Goal: Task Accomplishment & Management: Use online tool/utility

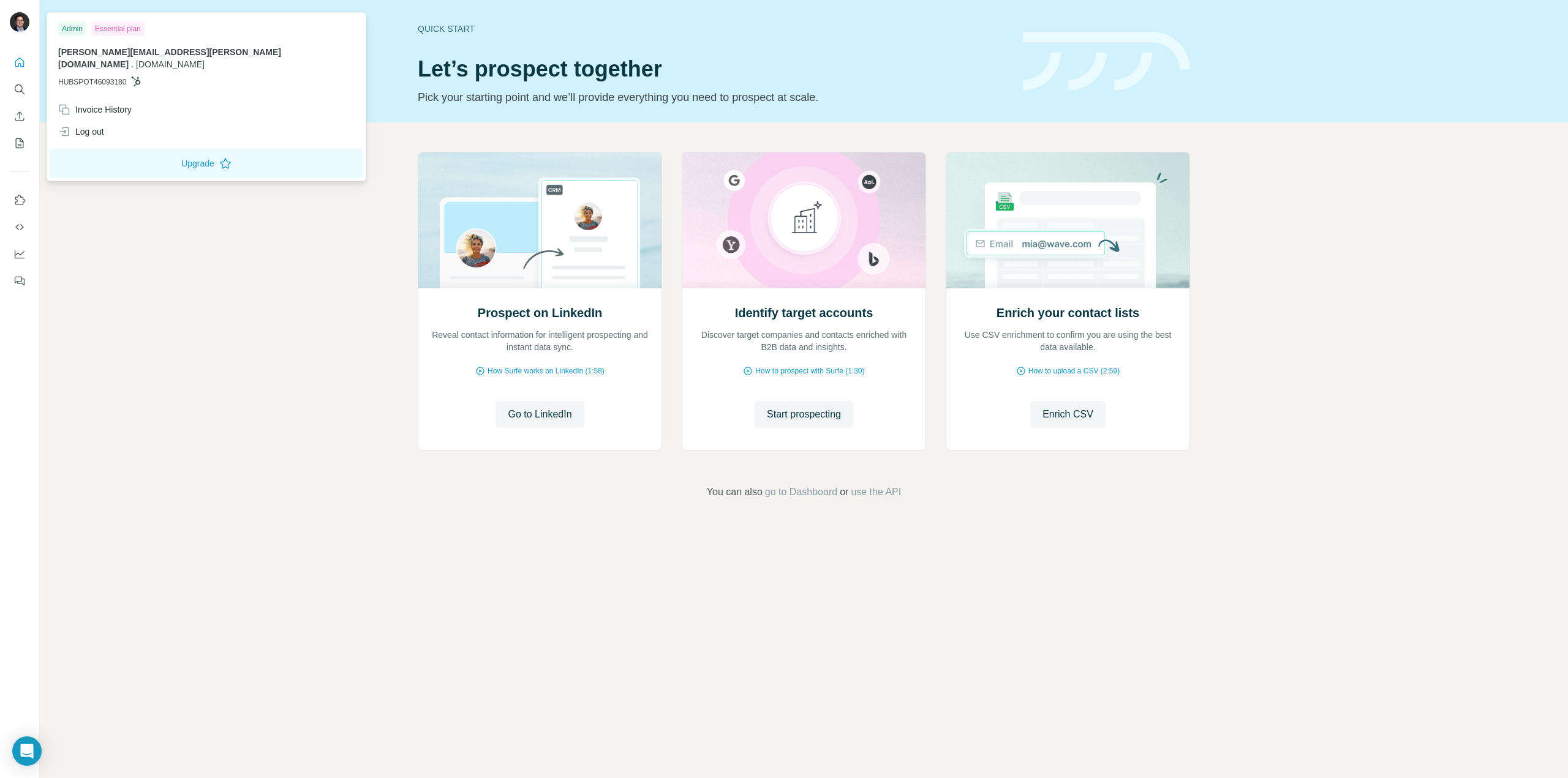
click at [21, 19] on img at bounding box center [19, 22] width 20 height 20
click at [92, 104] on div "Invoice History" at bounding box center [94, 109] width 73 height 12
click at [142, 103] on div "Invoice History" at bounding box center [206, 109] width 311 height 22
click at [20, 256] on icon "Dashboard" at bounding box center [19, 253] width 10 height 5
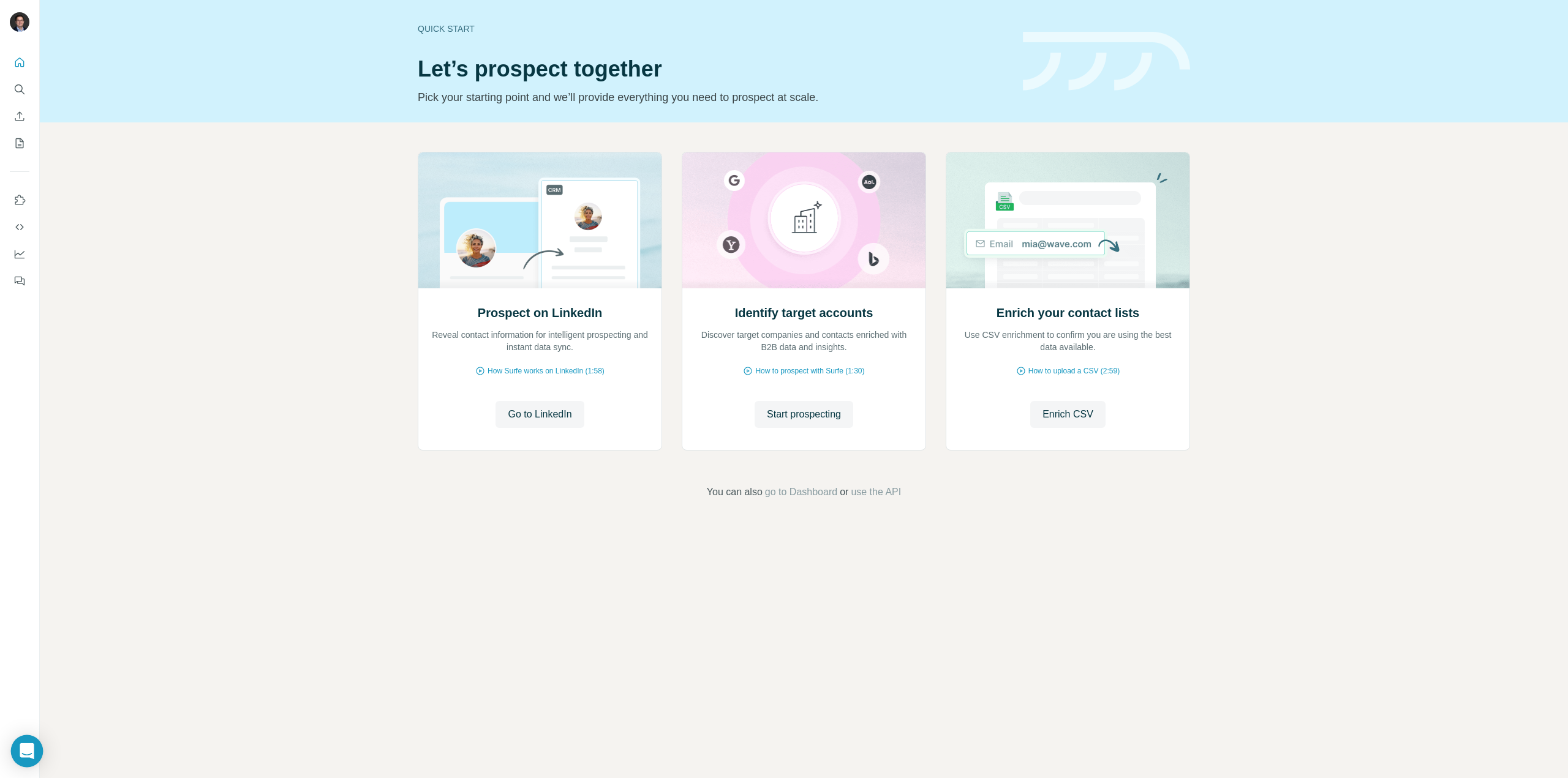
click at [27, 751] on icon "Open Intercom Messenger" at bounding box center [27, 751] width 14 height 16
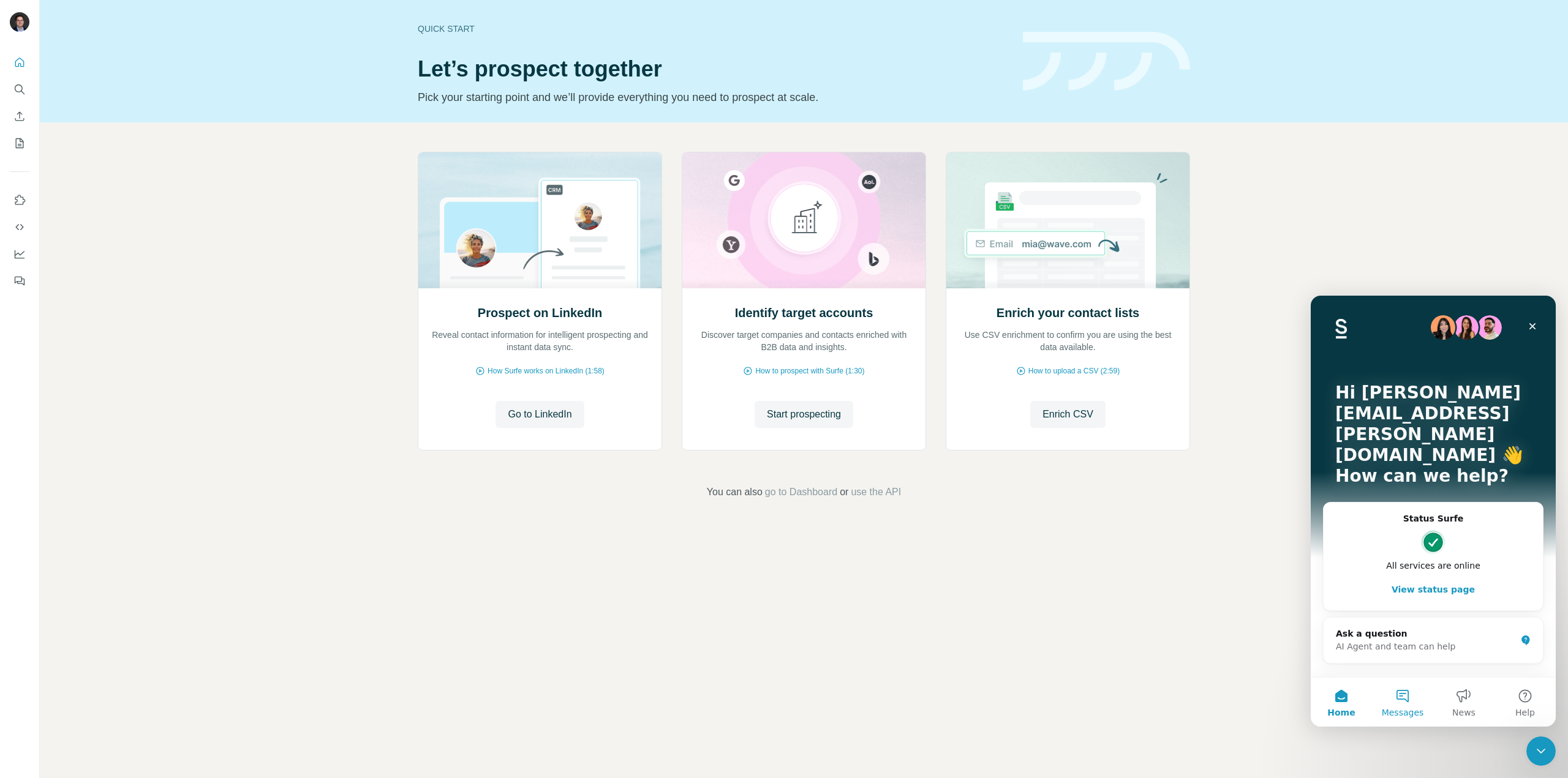
click at [1405, 695] on button "Messages" at bounding box center [1403, 703] width 61 height 49
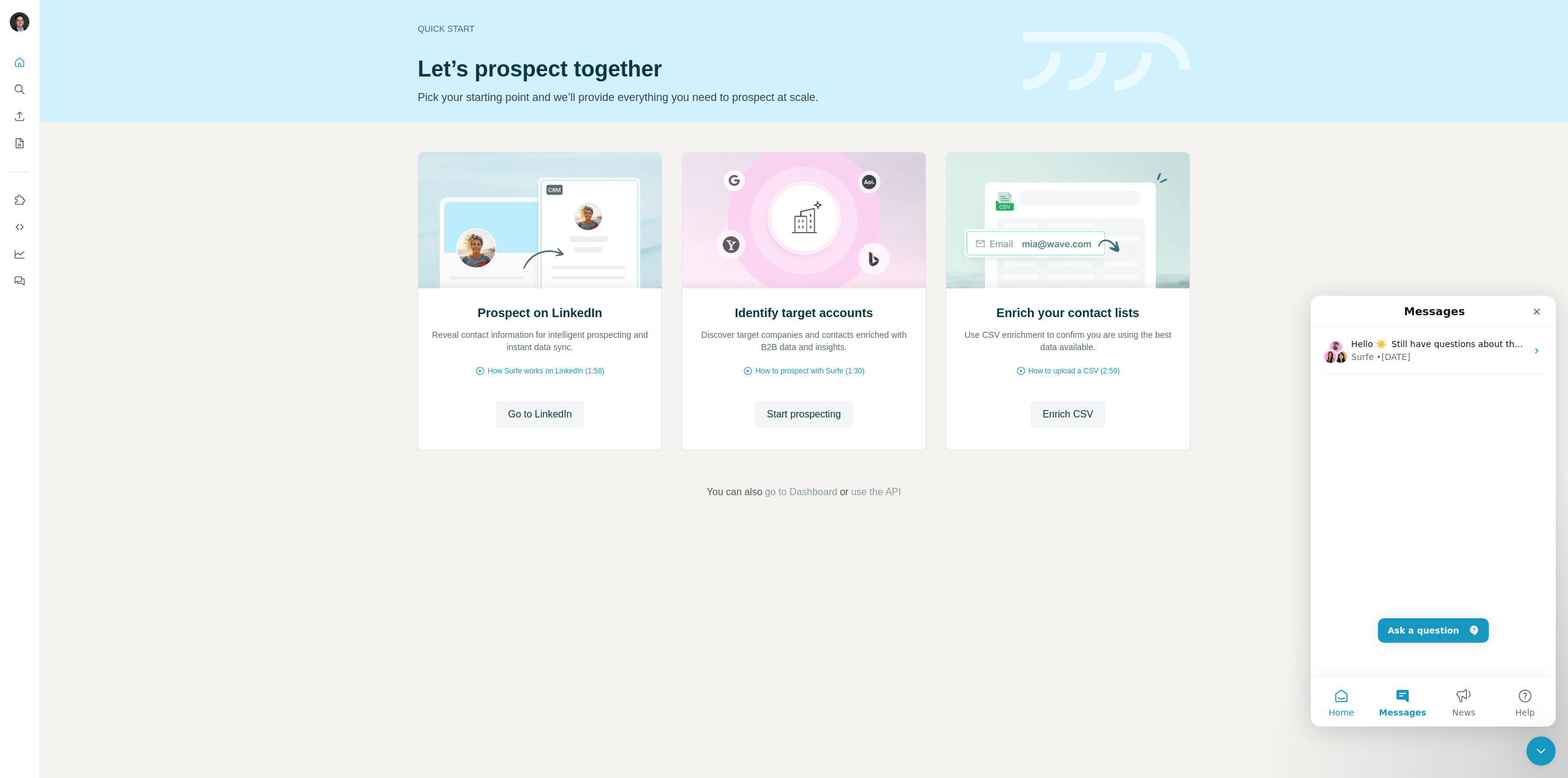
click at [1356, 709] on button "Home" at bounding box center [1342, 703] width 61 height 49
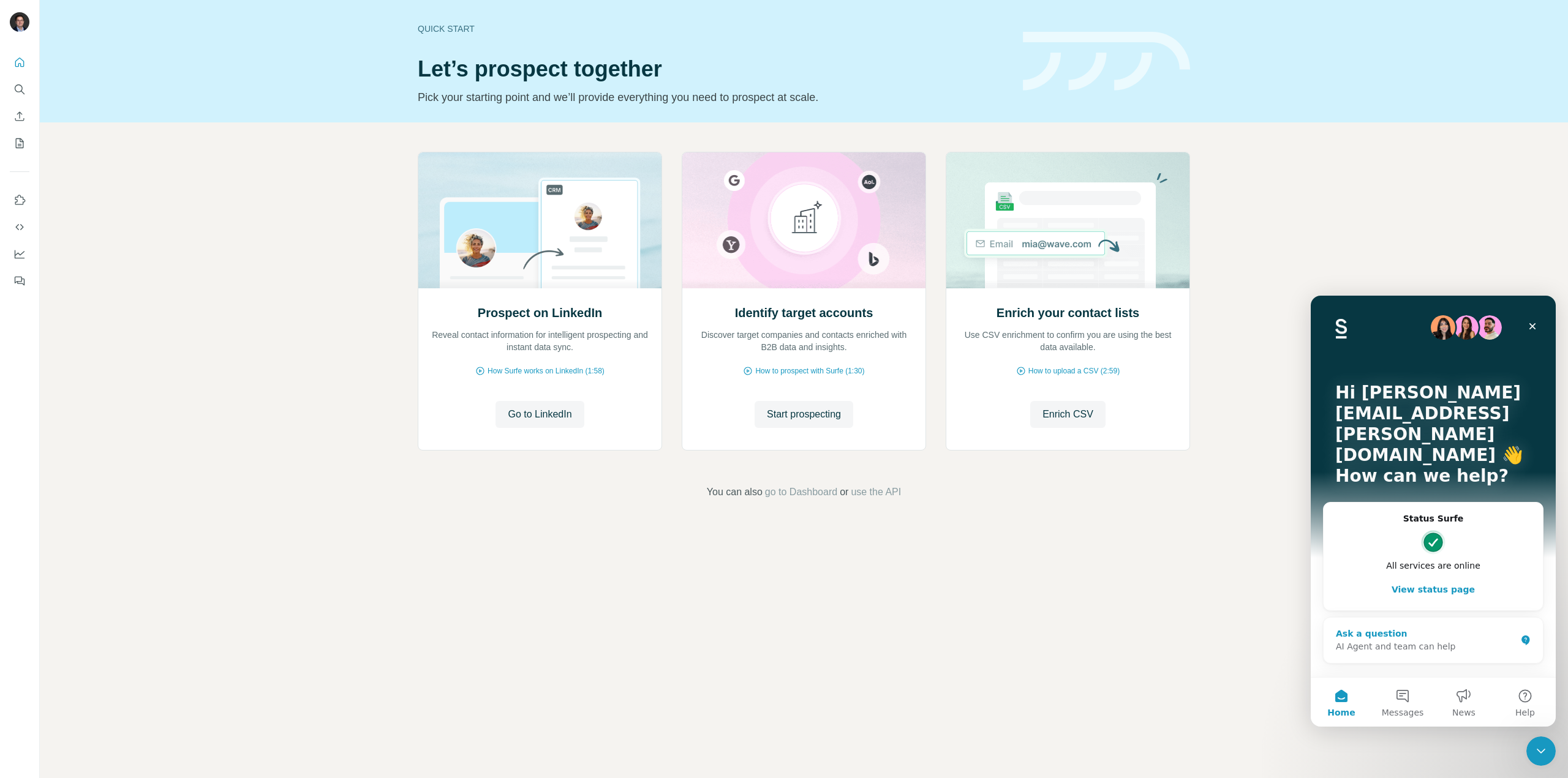
click at [1406, 640] on div "AI Agent and team can help" at bounding box center [1426, 647] width 181 height 13
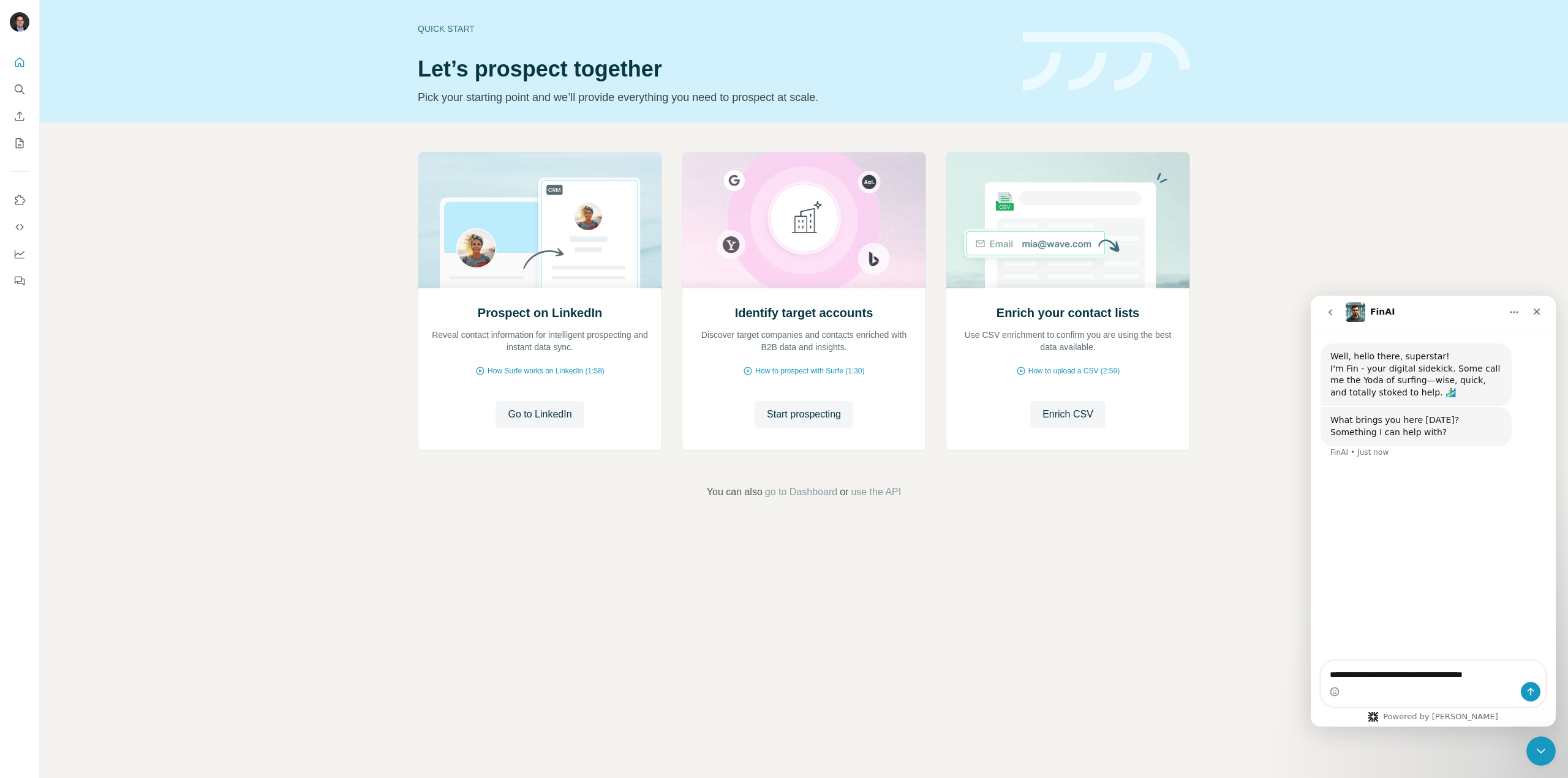
type textarea "**********"
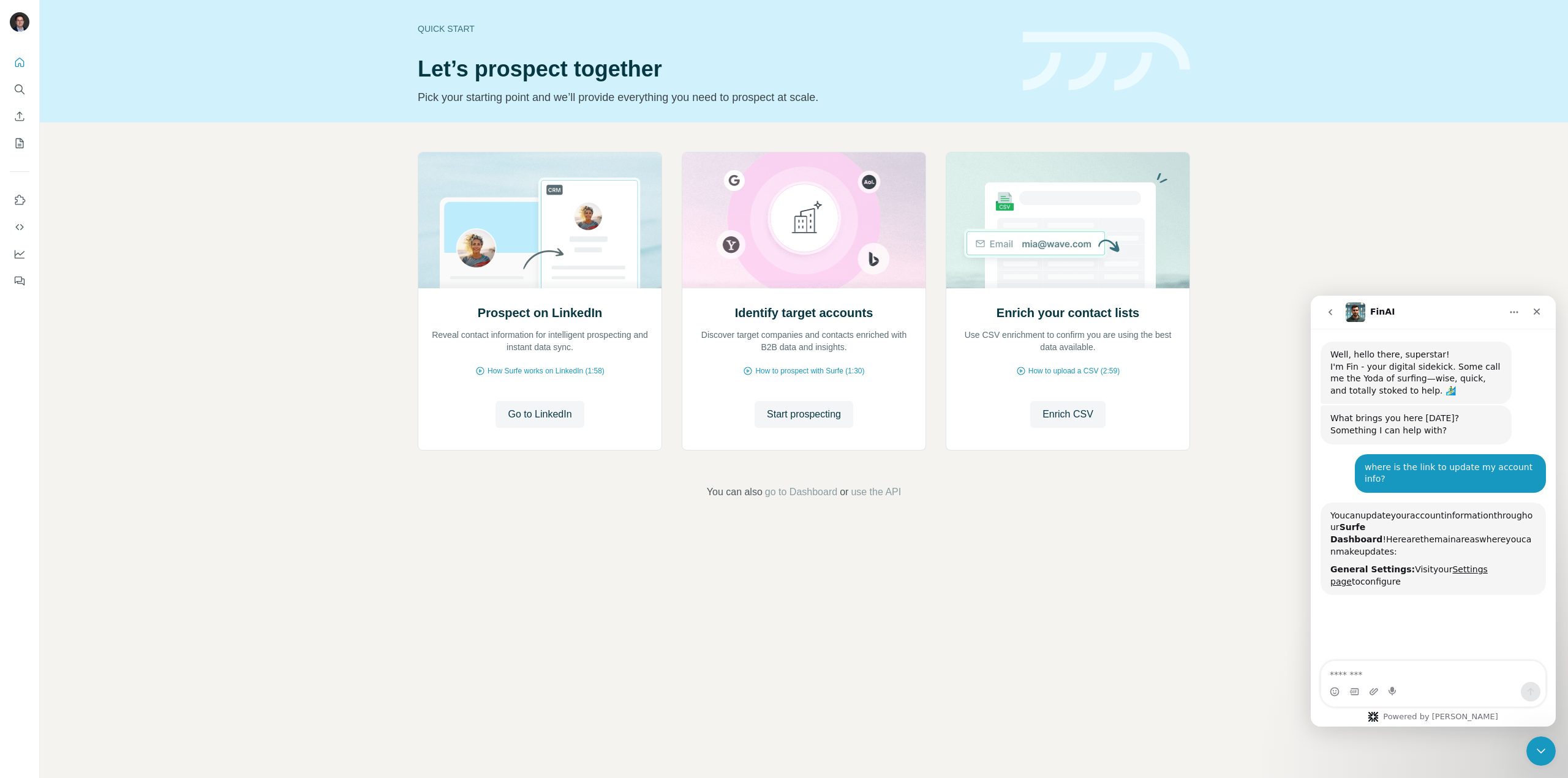
scroll to position [130, 0]
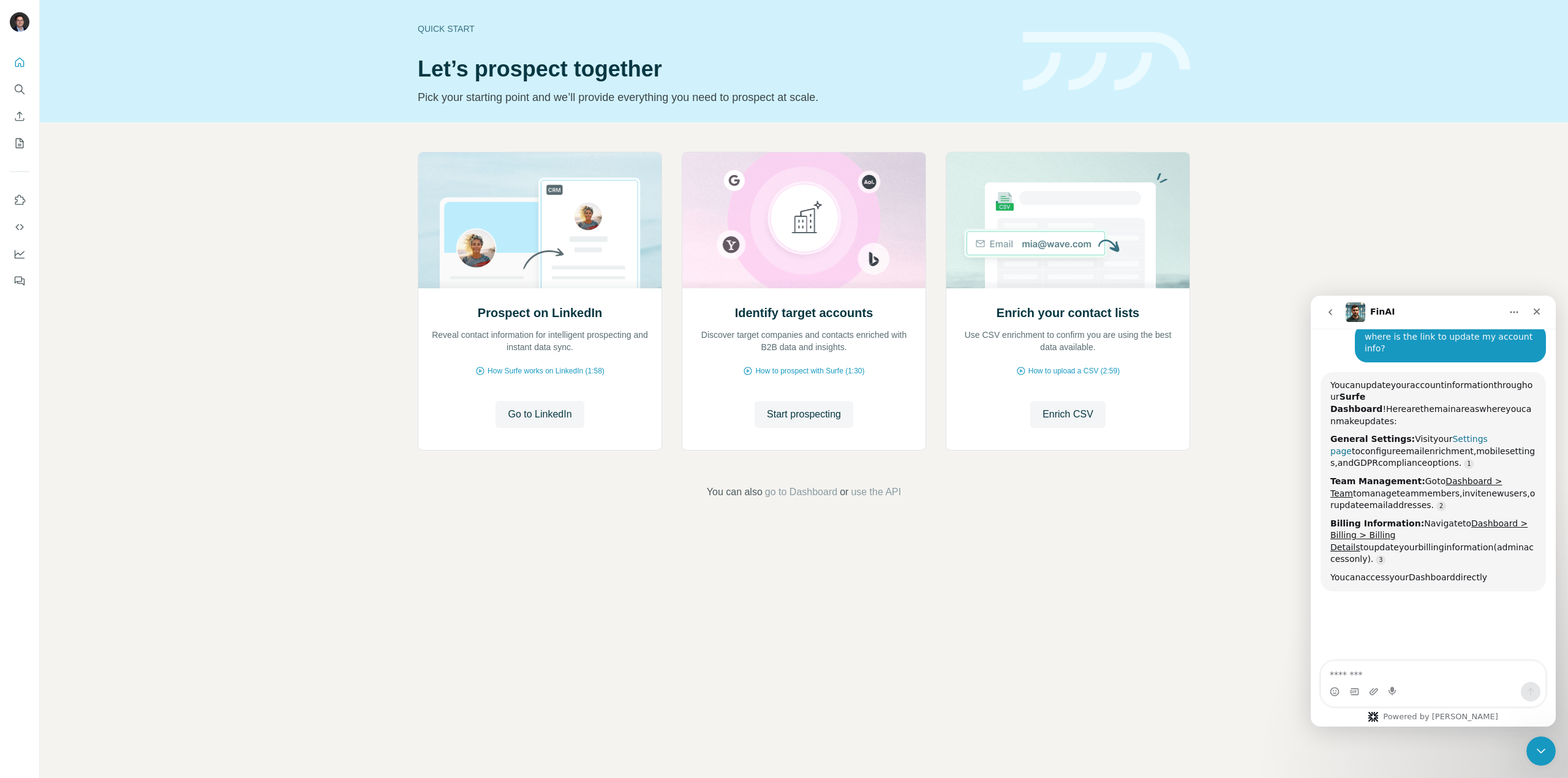
click at [1453, 434] on link "Settings page" at bounding box center [1409, 445] width 158 height 22
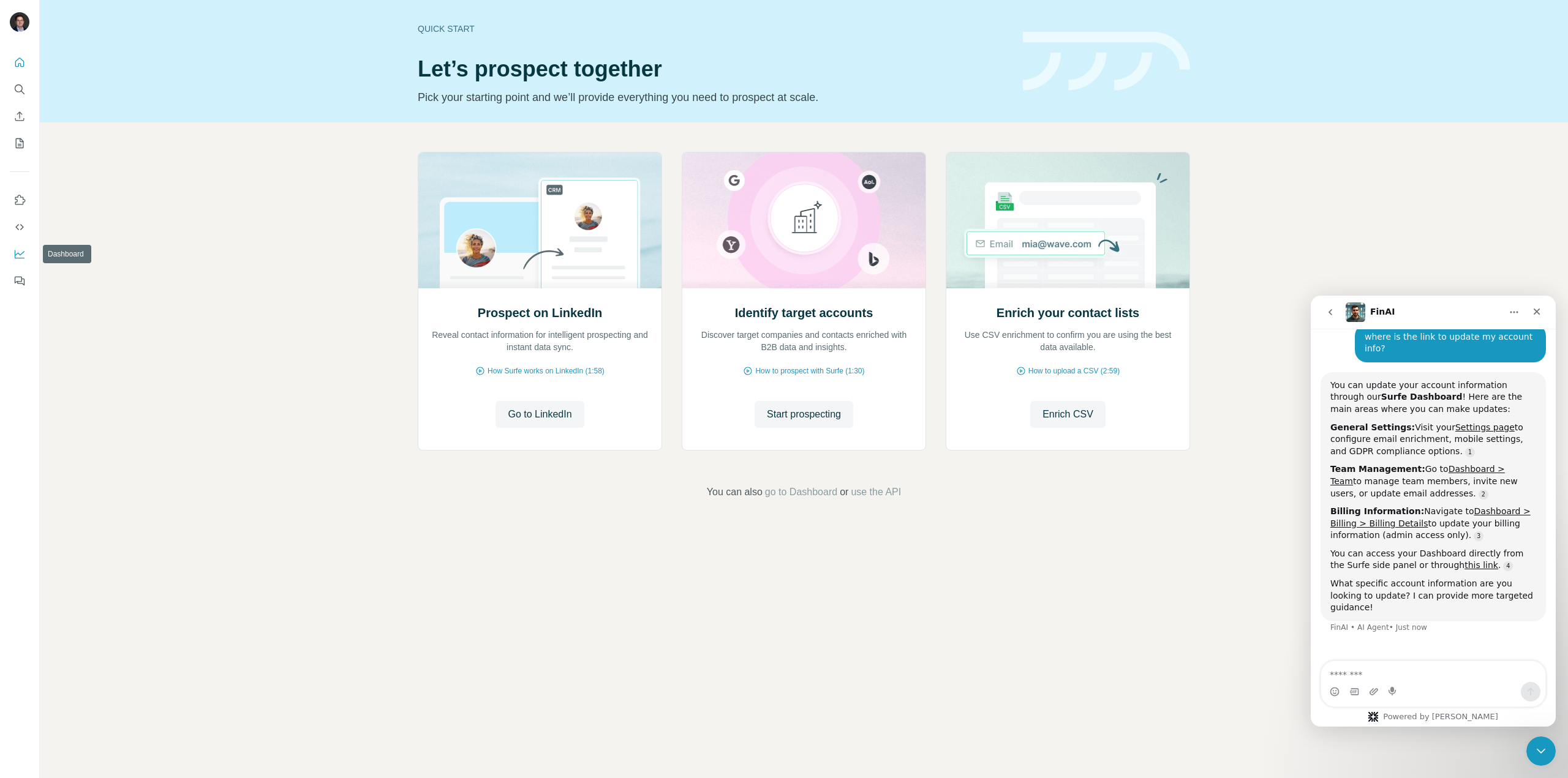
click at [20, 247] on button "Dashboard" at bounding box center [19, 254] width 20 height 22
